Goal: Task Accomplishment & Management: Manage account settings

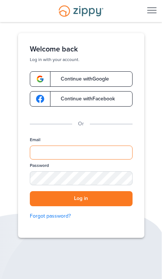
click at [113, 149] on input "Email" at bounding box center [81, 153] width 103 height 14
type input "**********"
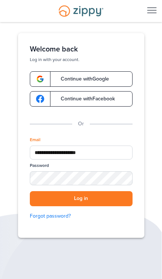
click at [81, 199] on button "Log in" at bounding box center [81, 198] width 103 height 15
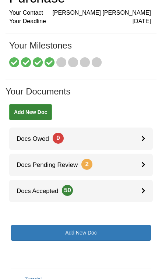
scroll to position [68, 0]
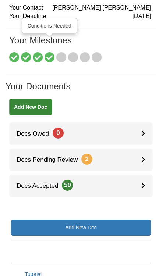
click at [47, 53] on icon at bounding box center [49, 58] width 10 height 10
click at [60, 53] on icon at bounding box center [61, 58] width 10 height 10
click at [50, 53] on icon at bounding box center [49, 58] width 10 height 10
click at [58, 53] on icon at bounding box center [61, 58] width 10 height 10
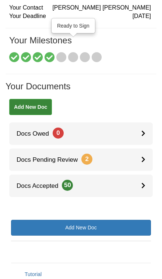
click at [73, 53] on icon at bounding box center [73, 58] width 10 height 10
click at [83, 53] on icon at bounding box center [85, 58] width 10 height 10
click at [97, 53] on icon at bounding box center [97, 58] width 10 height 10
click at [137, 175] on link "Docs Accepted 50" at bounding box center [80, 186] width 143 height 22
